Goal: Navigation & Orientation: Find specific page/section

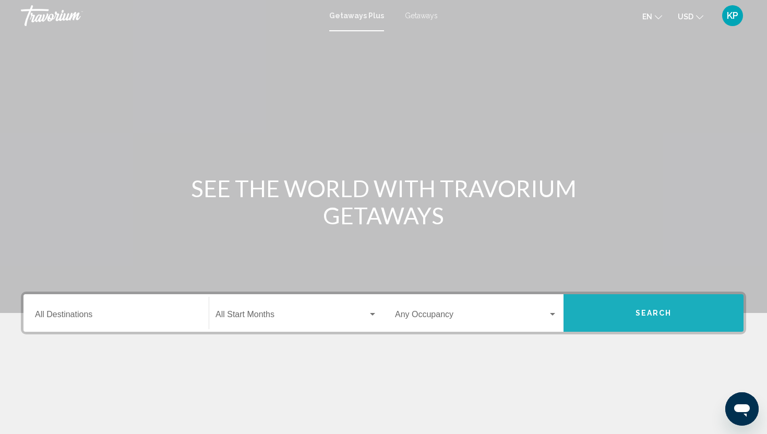
click at [642, 298] on button "Search" at bounding box center [653, 313] width 180 height 38
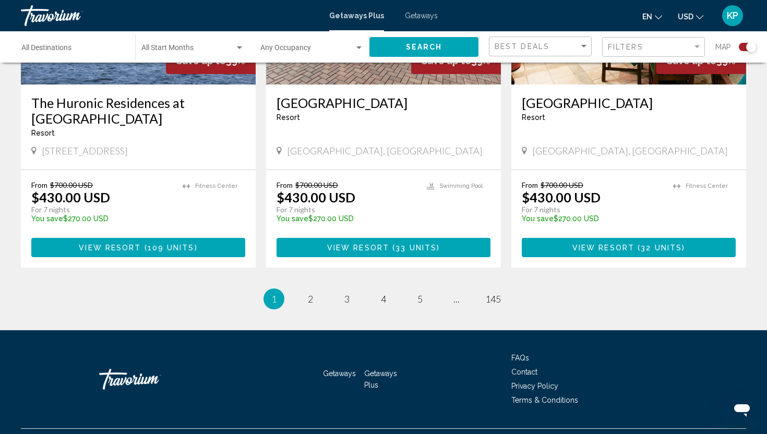
scroll to position [1636, 0]
click at [313, 290] on link "page 2" at bounding box center [310, 299] width 18 height 18
